Goal: Task Accomplishment & Management: Understand process/instructions

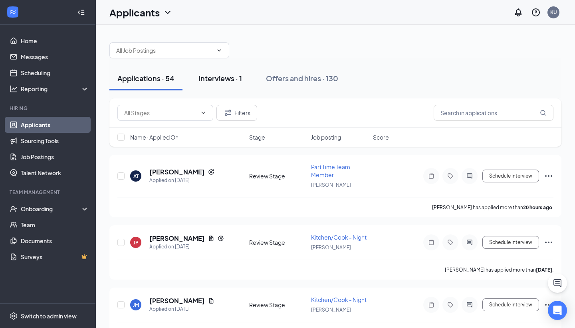
click at [233, 80] on div "Interviews · 1" at bounding box center [221, 78] width 44 height 10
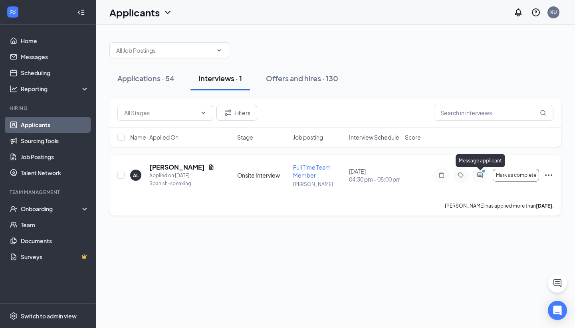
click at [481, 174] on icon "PrimaryDot" at bounding box center [485, 172] width 10 height 6
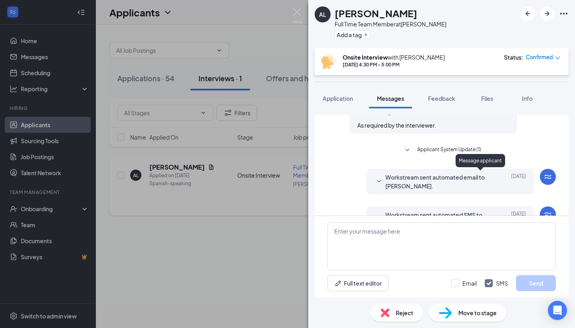
scroll to position [299, 0]
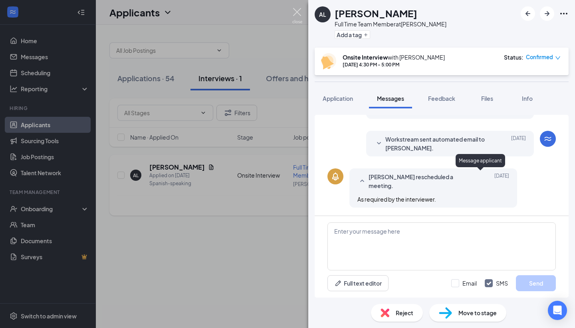
click at [297, 14] on img at bounding box center [297, 16] width 10 height 16
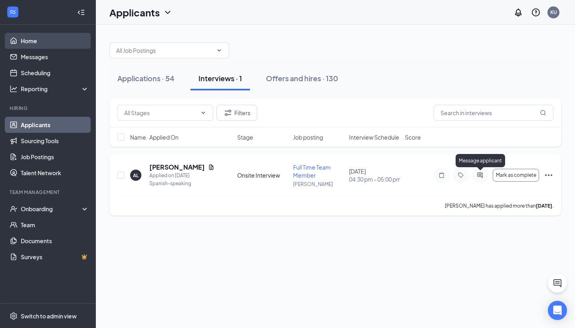
click at [39, 42] on link "Home" at bounding box center [55, 41] width 68 height 16
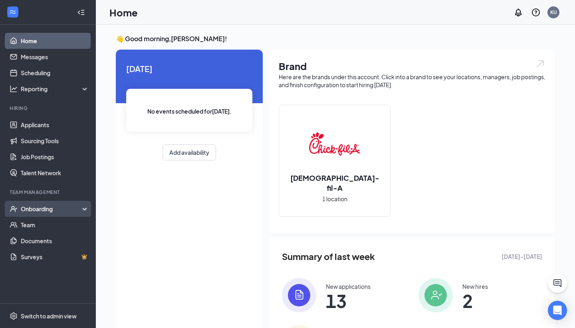
click at [42, 209] on div "Onboarding" at bounding box center [52, 209] width 62 height 8
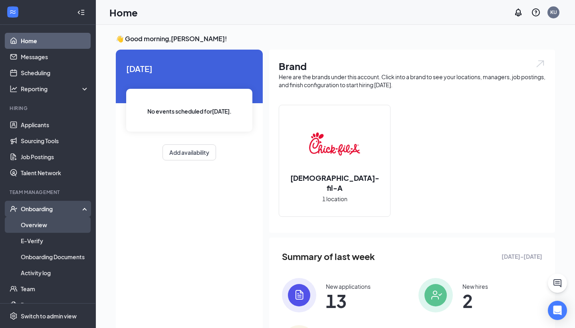
click at [42, 225] on link "Overview" at bounding box center [55, 225] width 68 height 16
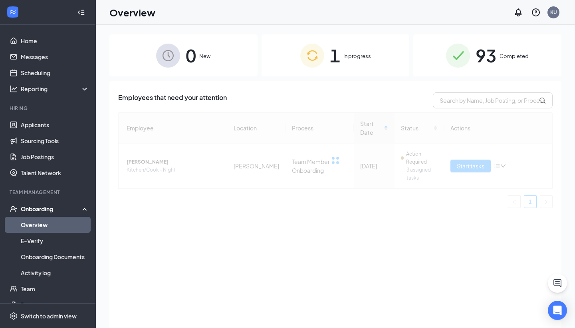
click at [367, 56] on span "In progress" at bounding box center [358, 56] width 28 height 8
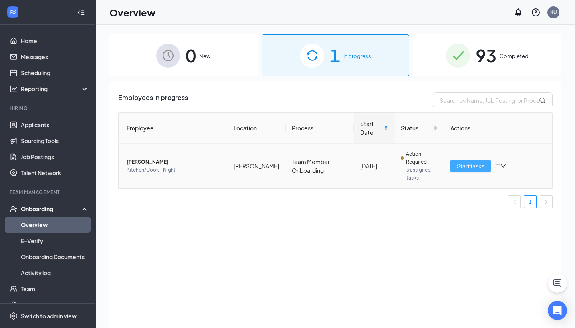
click at [471, 167] on span "Start tasks" at bounding box center [471, 165] width 28 height 9
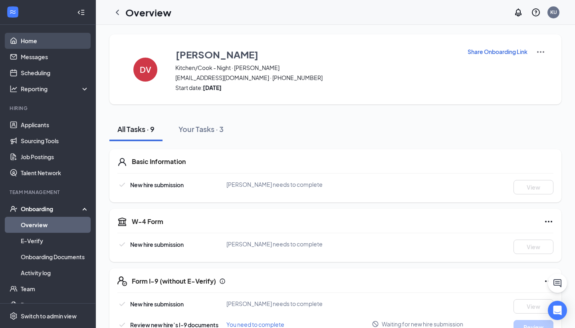
click at [34, 44] on link "Home" at bounding box center [55, 41] width 68 height 16
